Goal: Find specific page/section: Find specific page/section

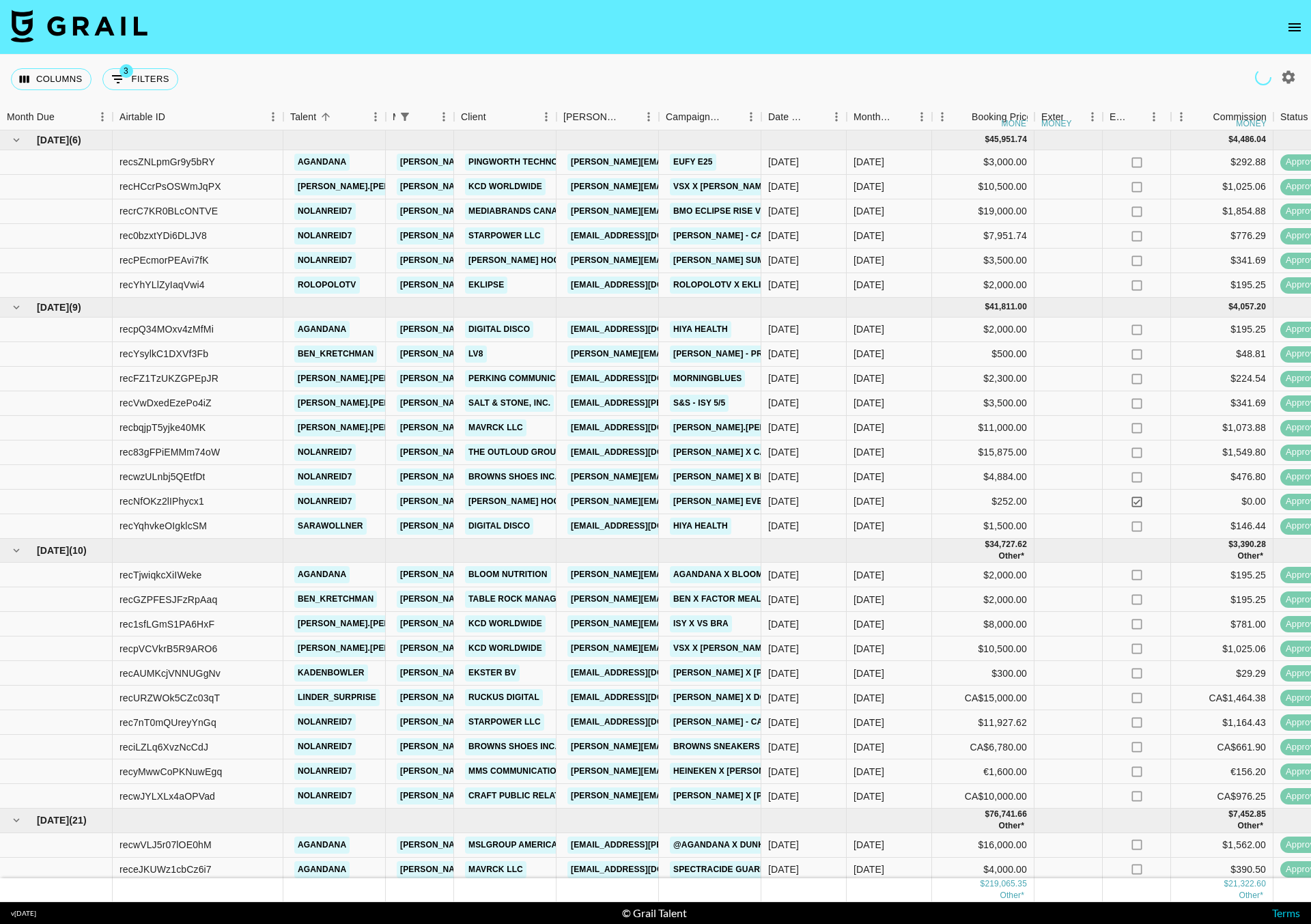
click at [1297, 27] on icon "open drawer" at bounding box center [1295, 27] width 12 height 8
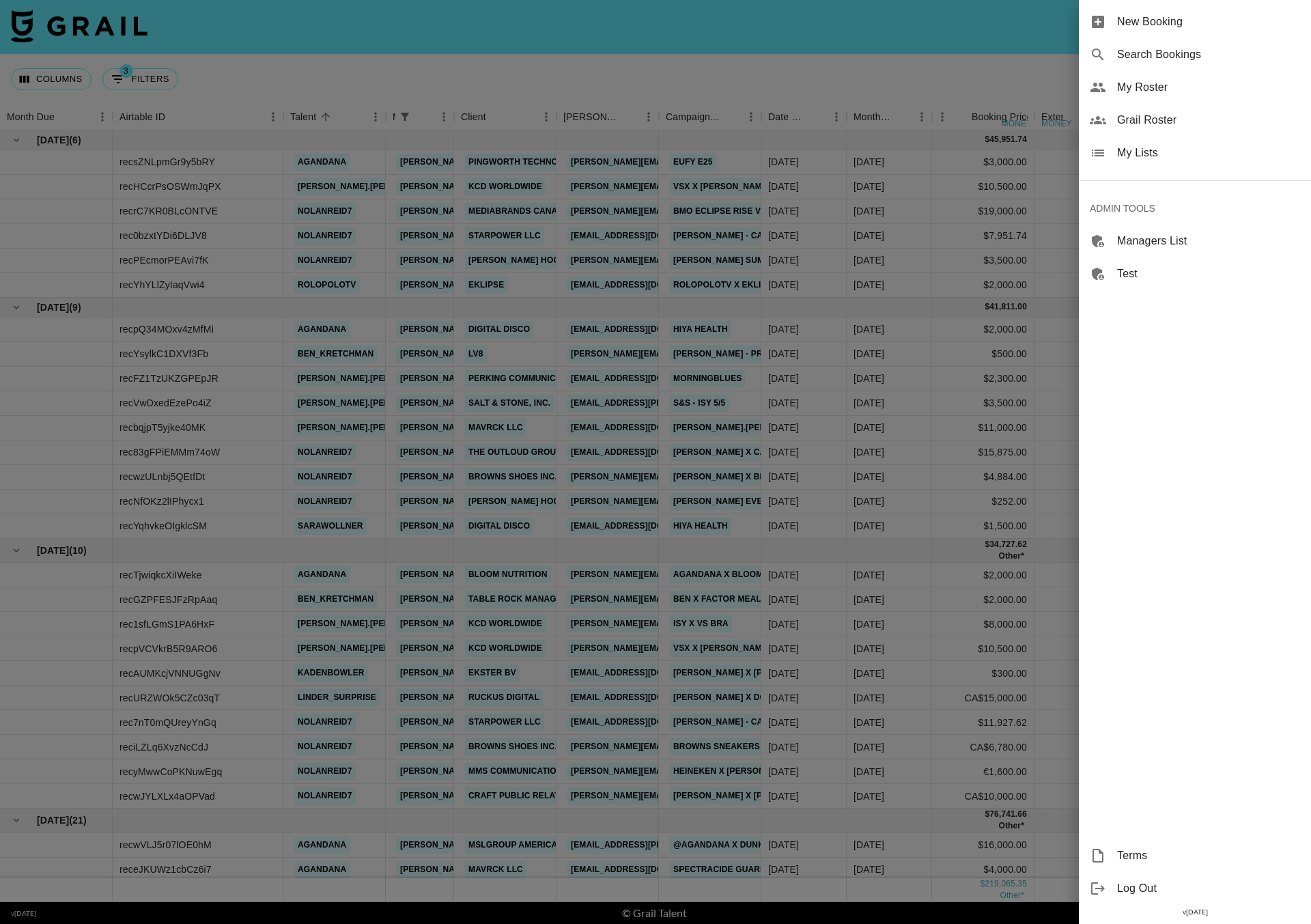
click at [1133, 81] on span "My Roster" at bounding box center [1209, 87] width 183 height 16
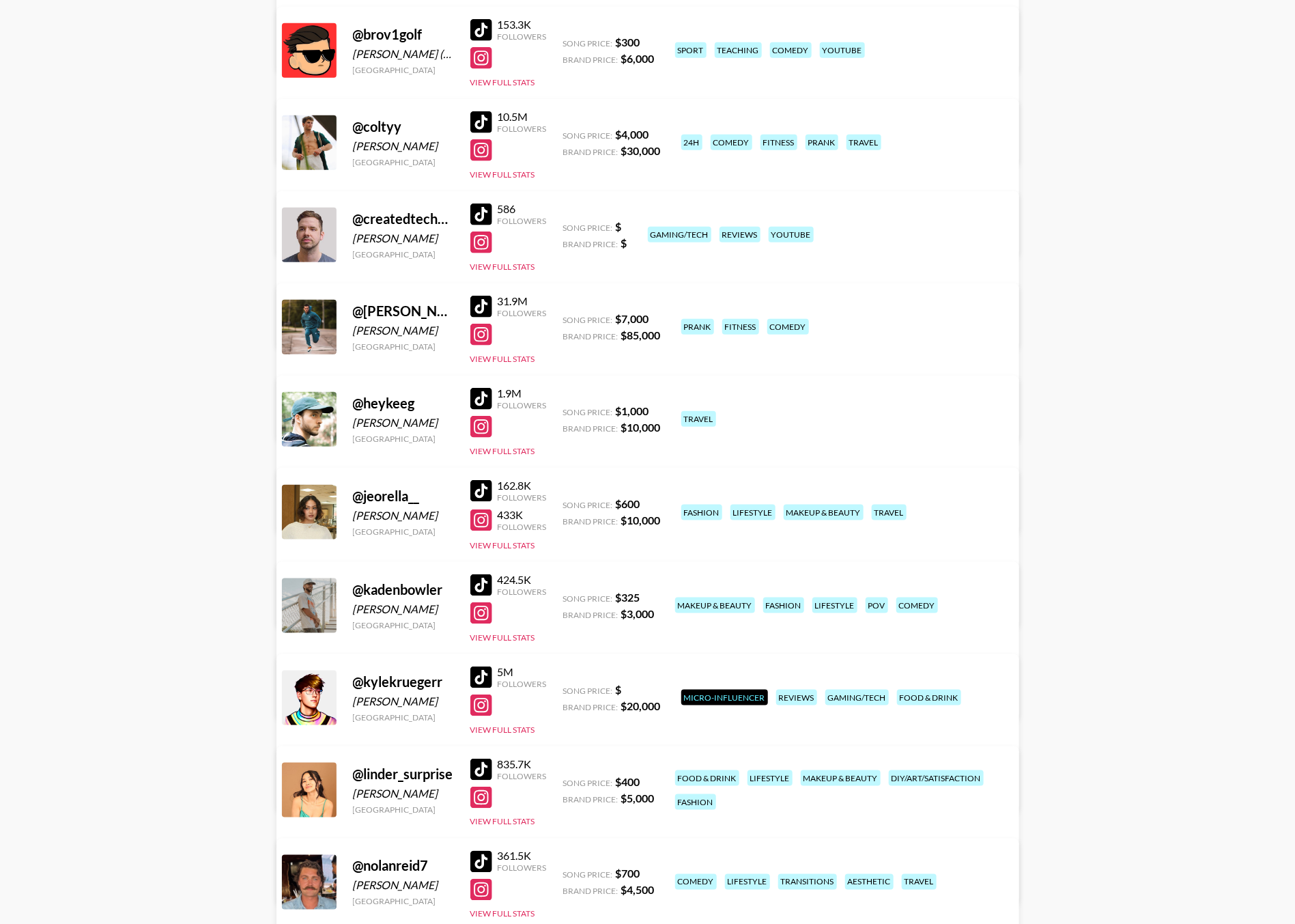
scroll to position [478, 0]
click at [479, 576] on div at bounding box center [481, 585] width 22 height 22
